Goal: Find specific page/section: Find specific page/section

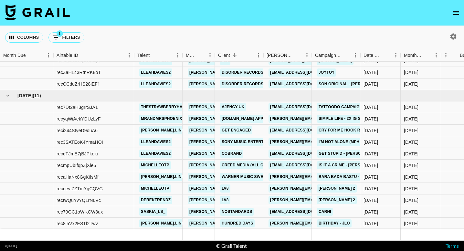
scroll to position [1075, 0]
click at [234, 107] on link "AJENCY UK" at bounding box center [233, 107] width 26 height 8
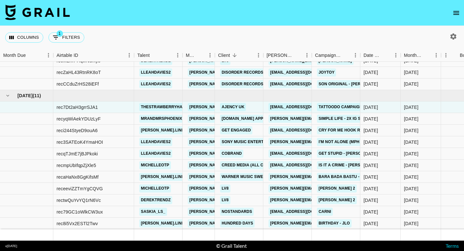
click at [458, 15] on icon "open drawer" at bounding box center [456, 13] width 8 height 8
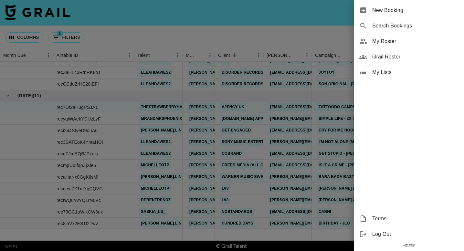
click at [413, 42] on span "My Roster" at bounding box center [415, 41] width 87 height 8
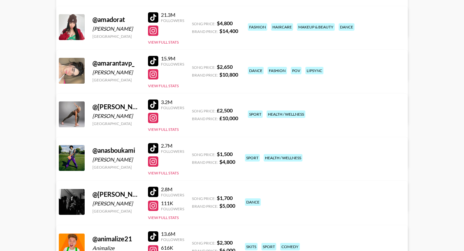
scroll to position [879, 0]
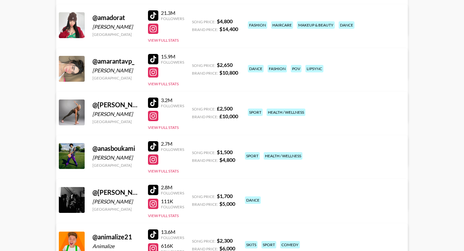
click at [156, 100] on div at bounding box center [153, 102] width 10 height 10
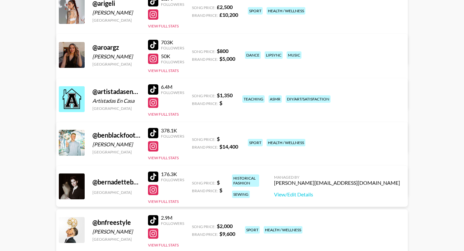
scroll to position [1257, 0]
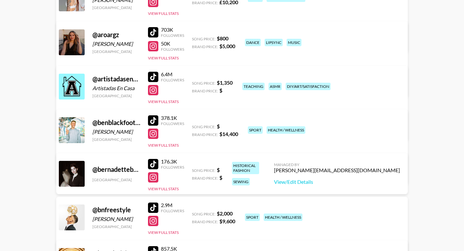
click at [156, 117] on div at bounding box center [153, 120] width 10 height 10
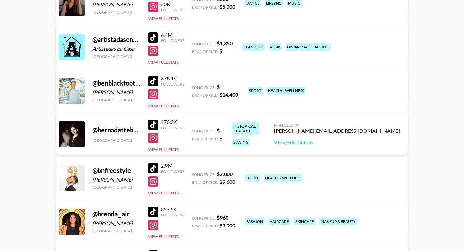
scroll to position [1297, 0]
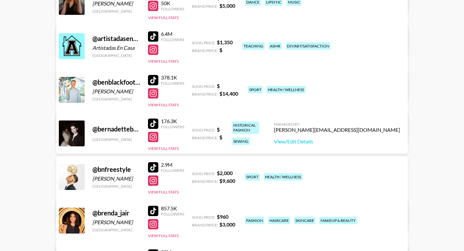
click at [154, 167] on div at bounding box center [153, 167] width 10 height 10
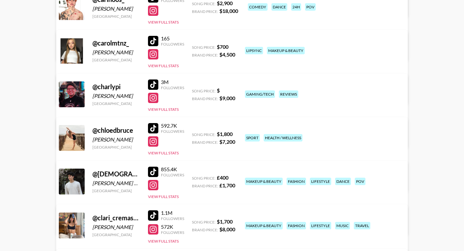
scroll to position [1901, 0]
click at [151, 127] on div at bounding box center [153, 128] width 10 height 10
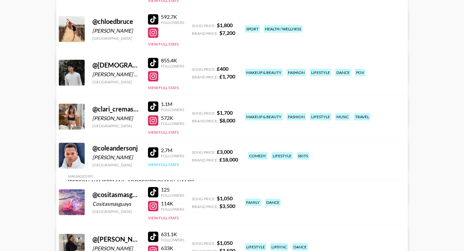
scroll to position [2015, 0]
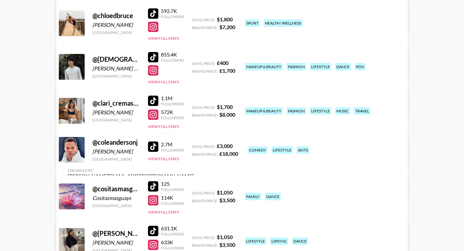
click at [153, 152] on div at bounding box center [153, 146] width 10 height 10
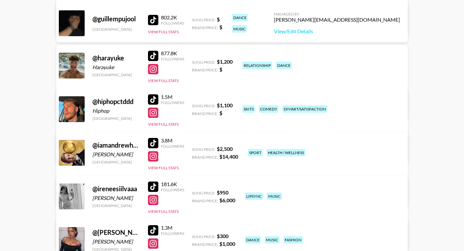
scroll to position [3057, 0]
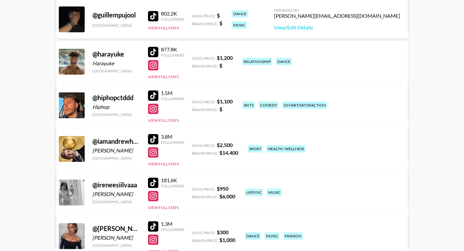
click at [153, 139] on div at bounding box center [153, 139] width 10 height 10
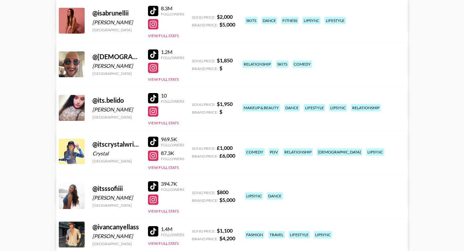
scroll to position [3326, 0]
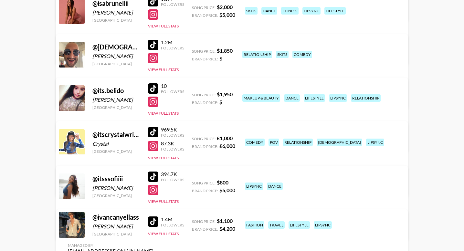
click at [156, 135] on div at bounding box center [153, 132] width 10 height 10
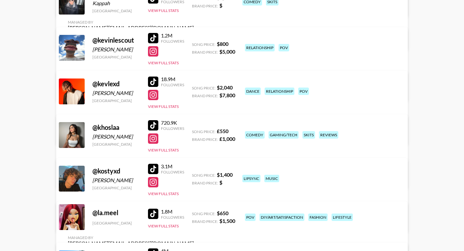
scroll to position [3976, 0]
click at [153, 124] on div at bounding box center [153, 125] width 10 height 10
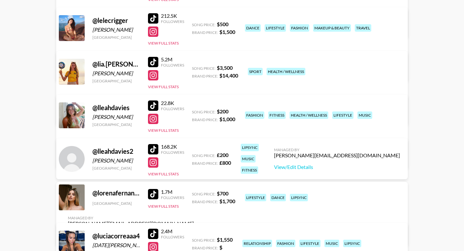
scroll to position [4471, 0]
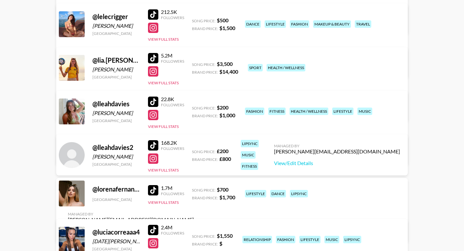
click at [155, 57] on div at bounding box center [153, 58] width 10 height 10
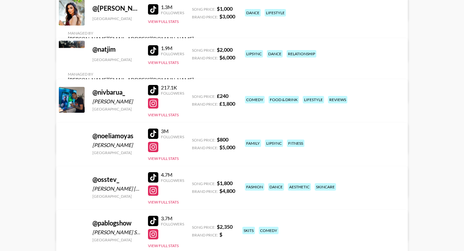
scroll to position [5477, 0]
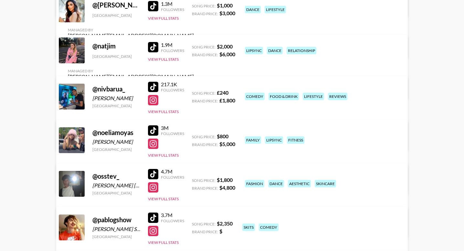
click at [152, 84] on div at bounding box center [153, 87] width 10 height 10
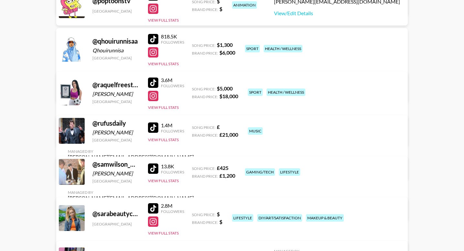
scroll to position [5916, 0]
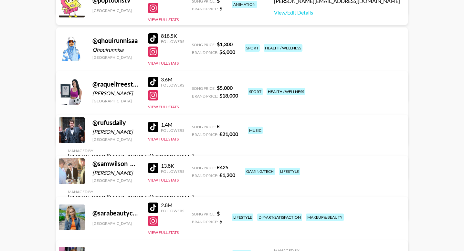
click at [151, 132] on div at bounding box center [153, 127] width 10 height 10
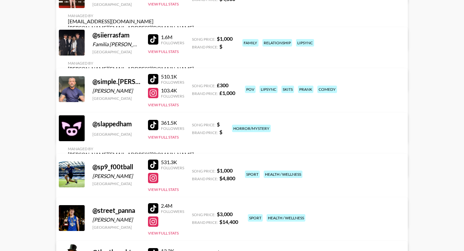
scroll to position [6390, 0]
click at [154, 163] on div at bounding box center [153, 164] width 10 height 10
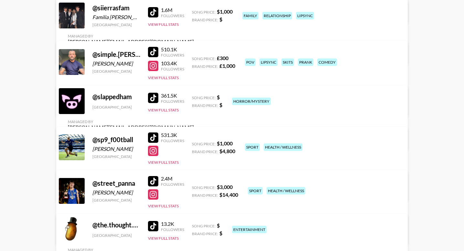
click at [155, 181] on div at bounding box center [153, 181] width 10 height 10
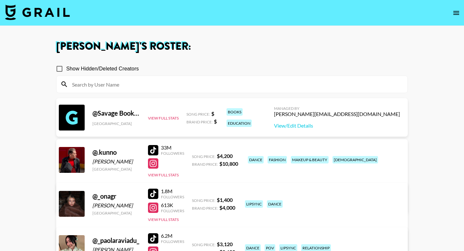
scroll to position [0, 0]
click at [132, 84] on input at bounding box center [235, 84] width 335 height 10
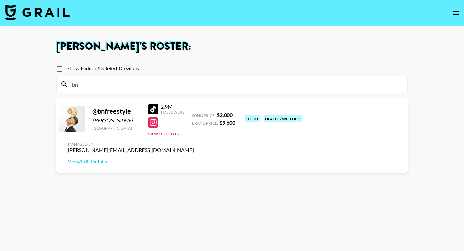
type input "b"
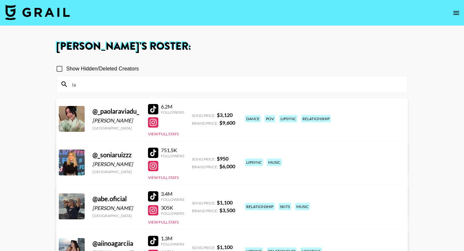
type input "i"
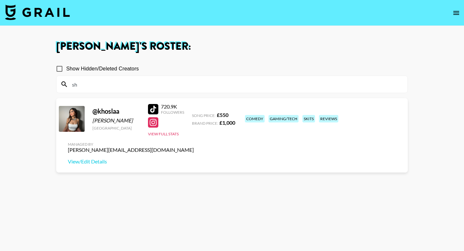
type input "s"
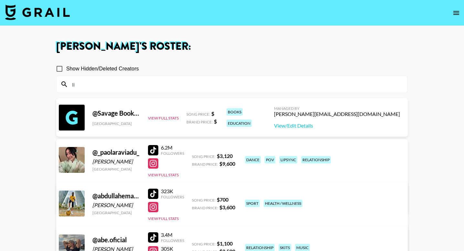
type input "lia"
